Goal: Task Accomplishment & Management: Use online tool/utility

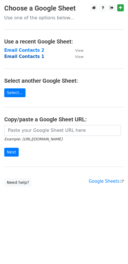
click at [30, 57] on strong "Email Contacts 1" at bounding box center [24, 56] width 40 height 5
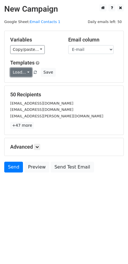
click at [25, 76] on link "Load..." at bounding box center [21, 72] width 22 height 9
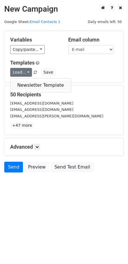
click at [26, 81] on link "Newsletter Template" at bounding box center [40, 85] width 60 height 9
